Goal: Information Seeking & Learning: Learn about a topic

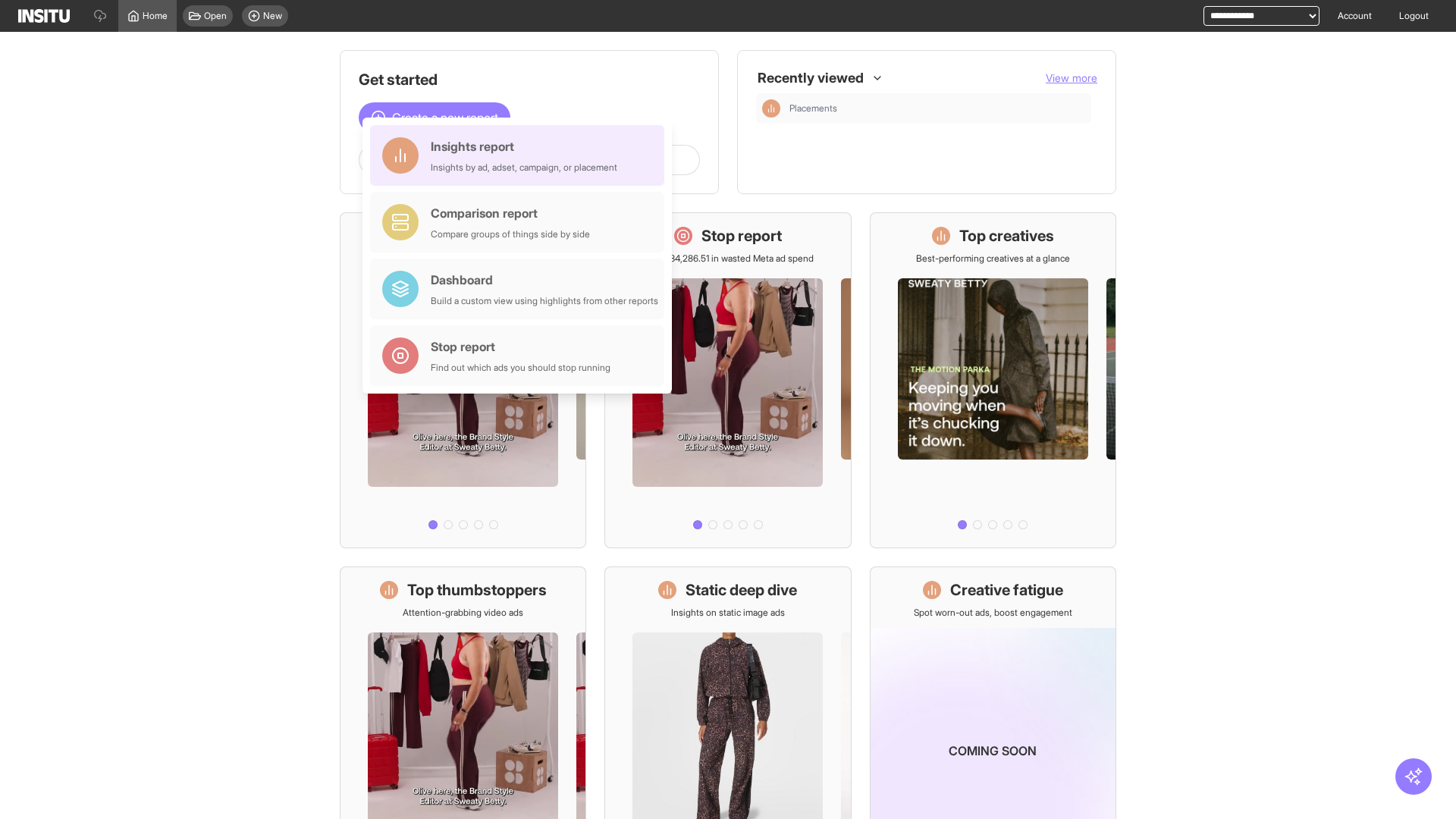
click at [521, 155] on div "Insights report Insights by ad, adset, campaign, or placement" at bounding box center [524, 155] width 187 height 36
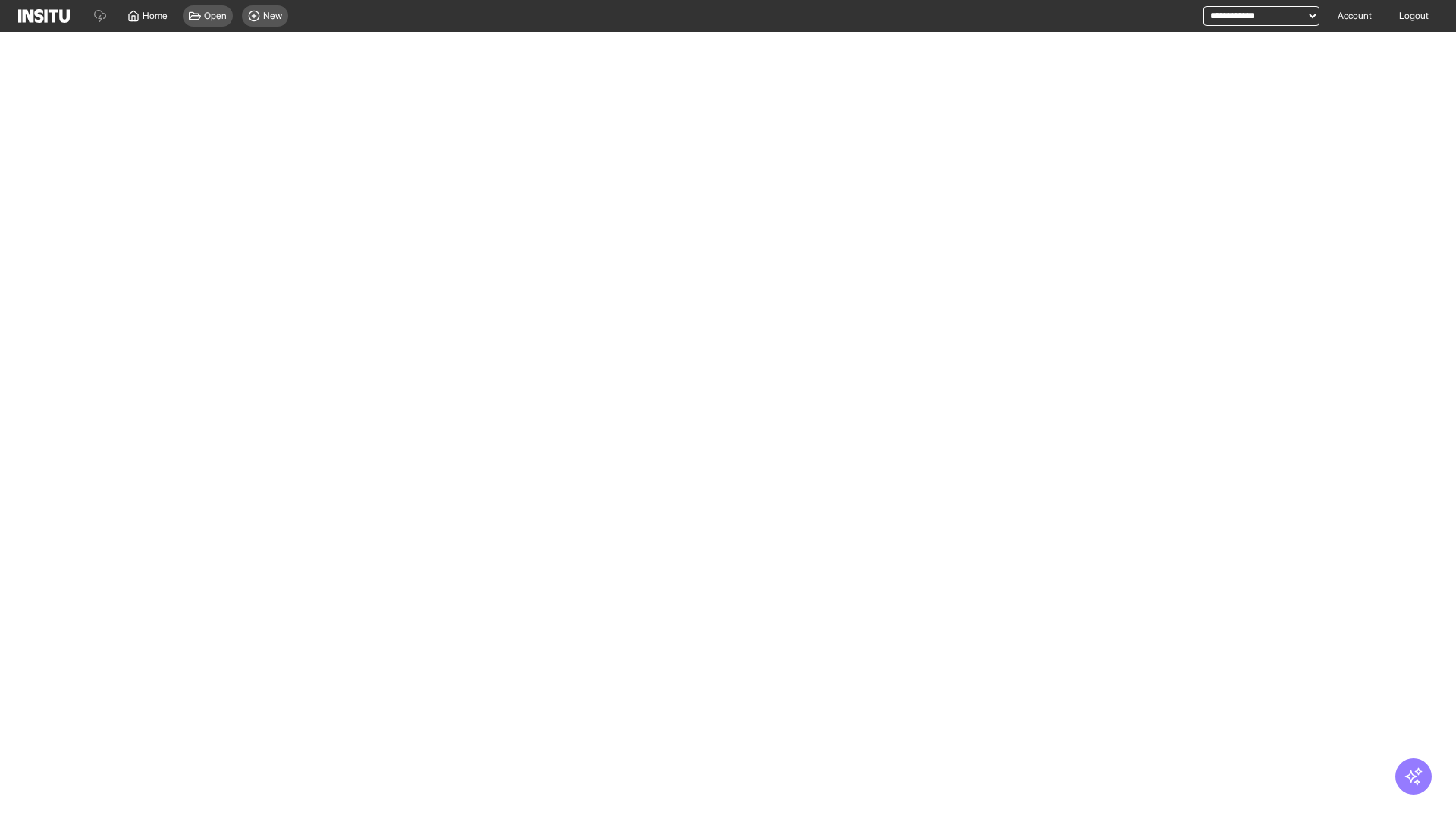
select select "**"
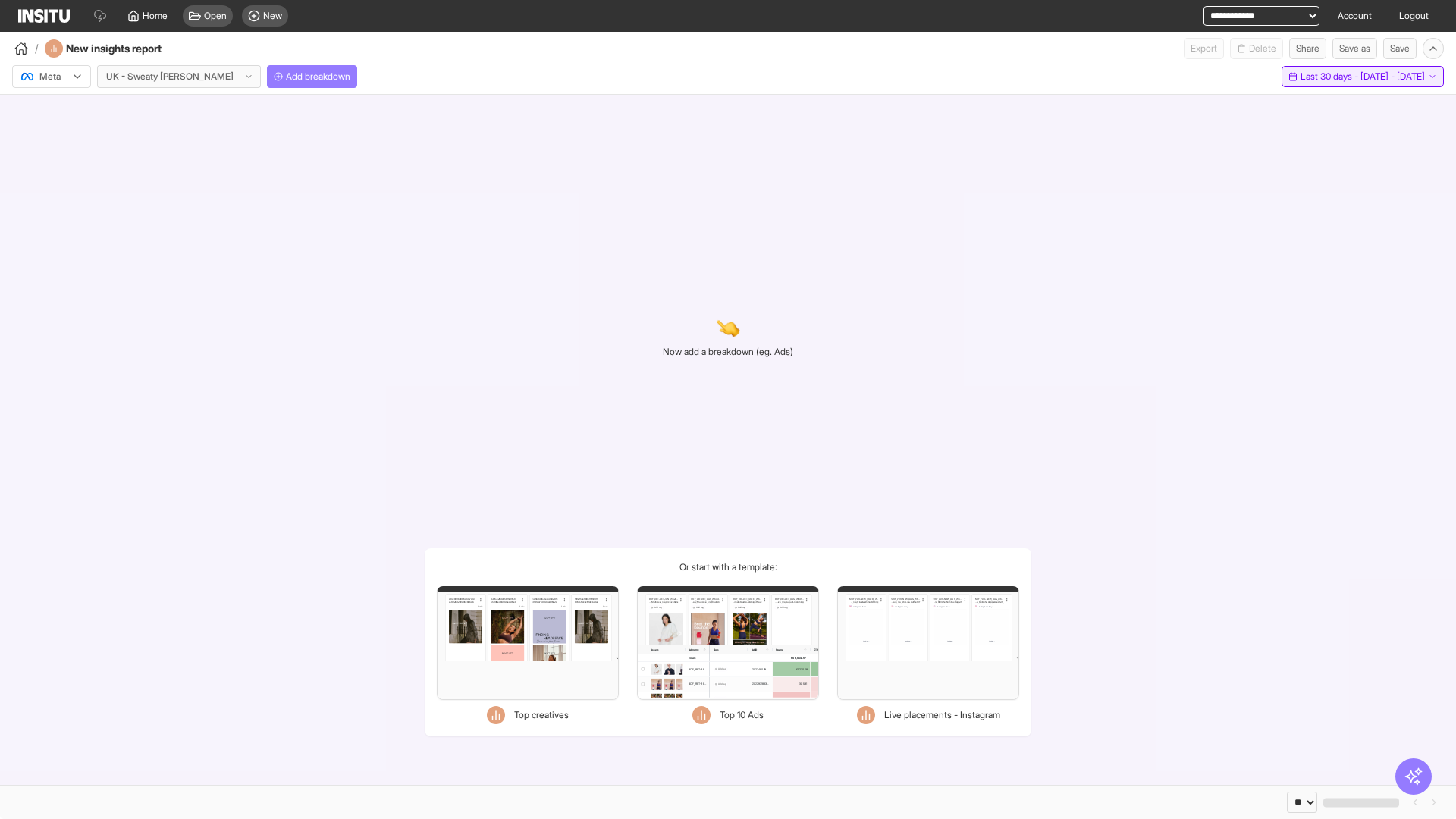
click at [1341, 77] on span "Last 30 days - [DATE] - [DATE]" at bounding box center [1363, 77] width 125 height 12
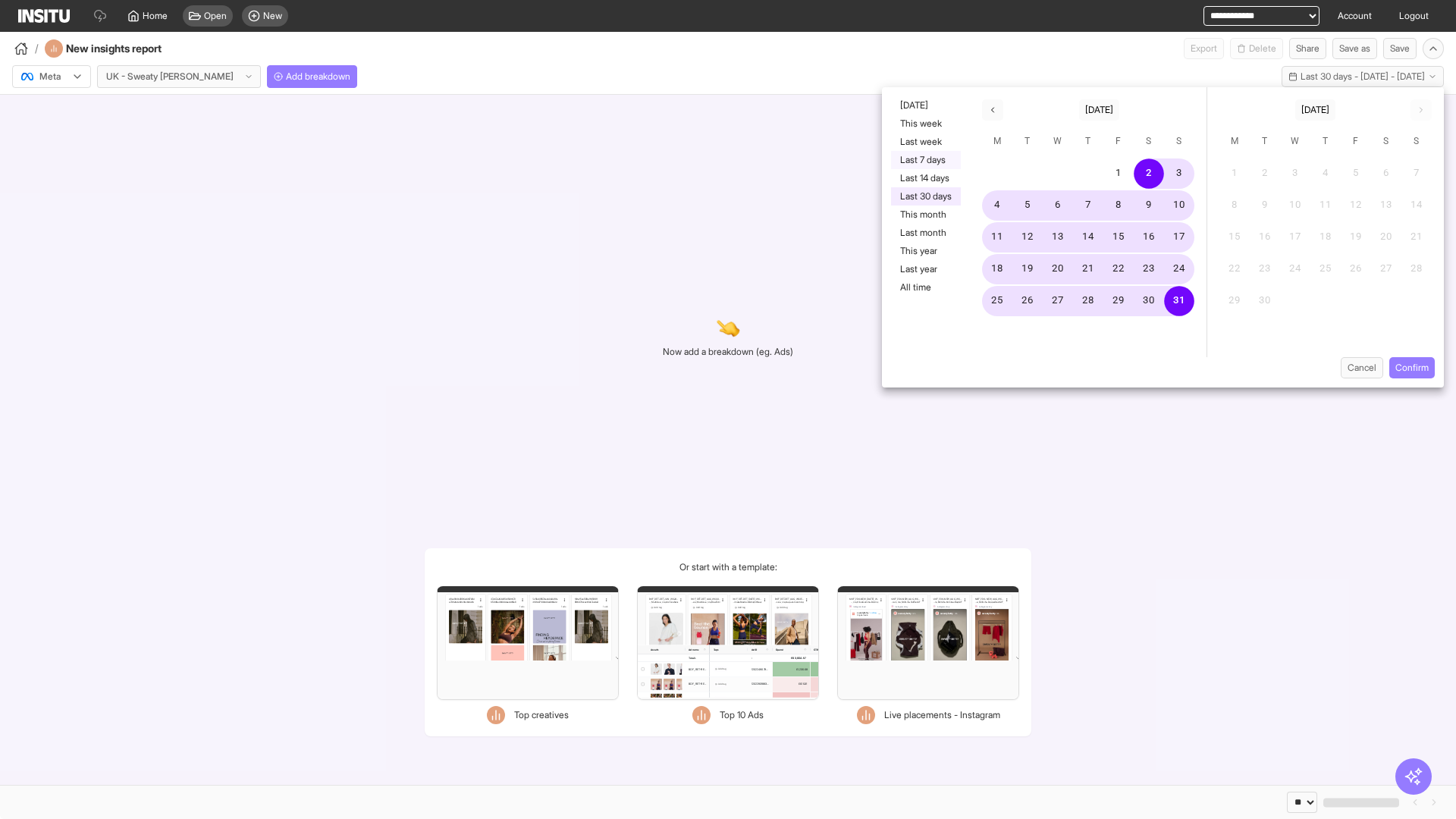
click at [925, 160] on button "Last 7 days" at bounding box center [926, 160] width 70 height 19
